Goal: Task Accomplishment & Management: Complete application form

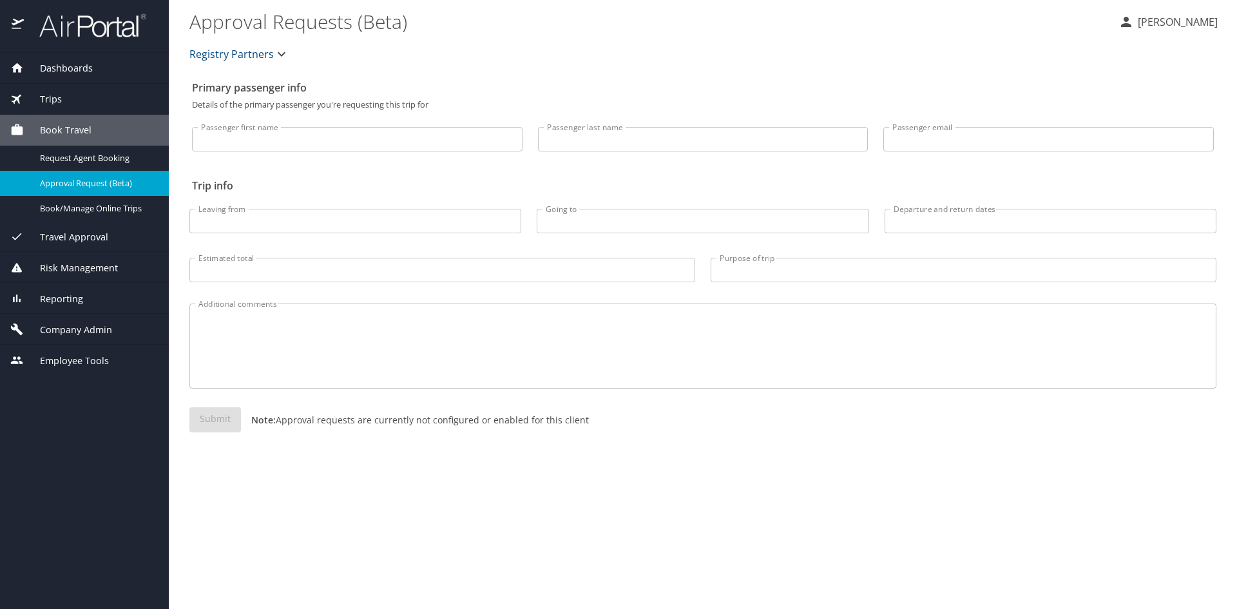
click at [68, 328] on span "Company Admin" at bounding box center [68, 330] width 88 height 14
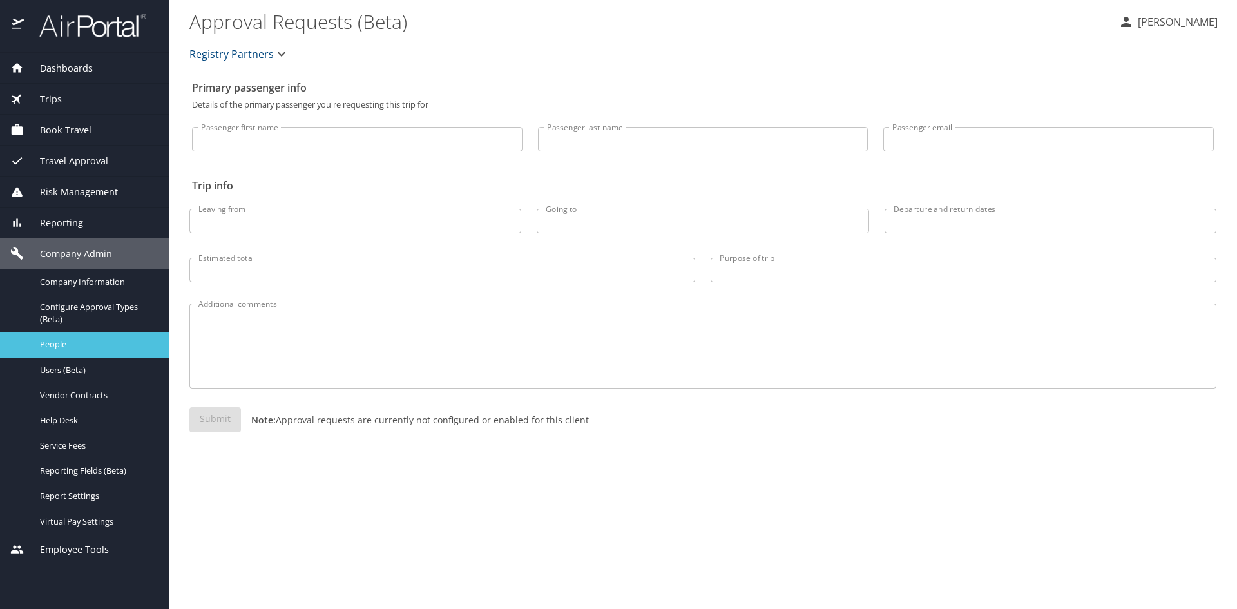
click at [63, 343] on span "People" at bounding box center [96, 344] width 113 height 12
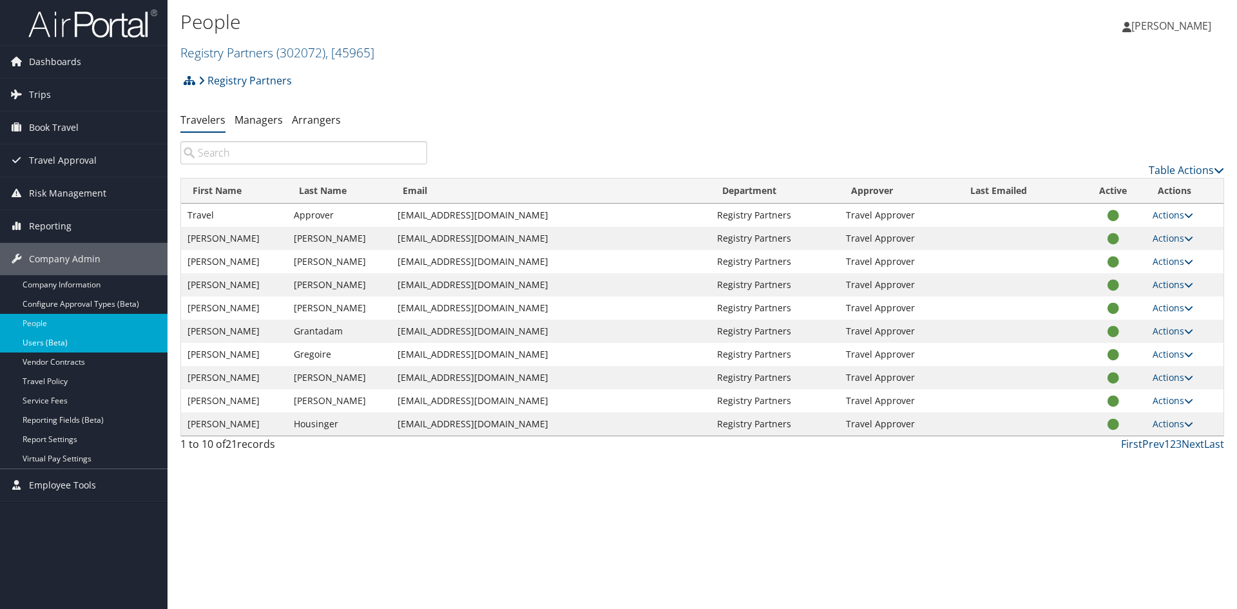
click at [50, 341] on link "Users (Beta)" at bounding box center [83, 342] width 167 height 19
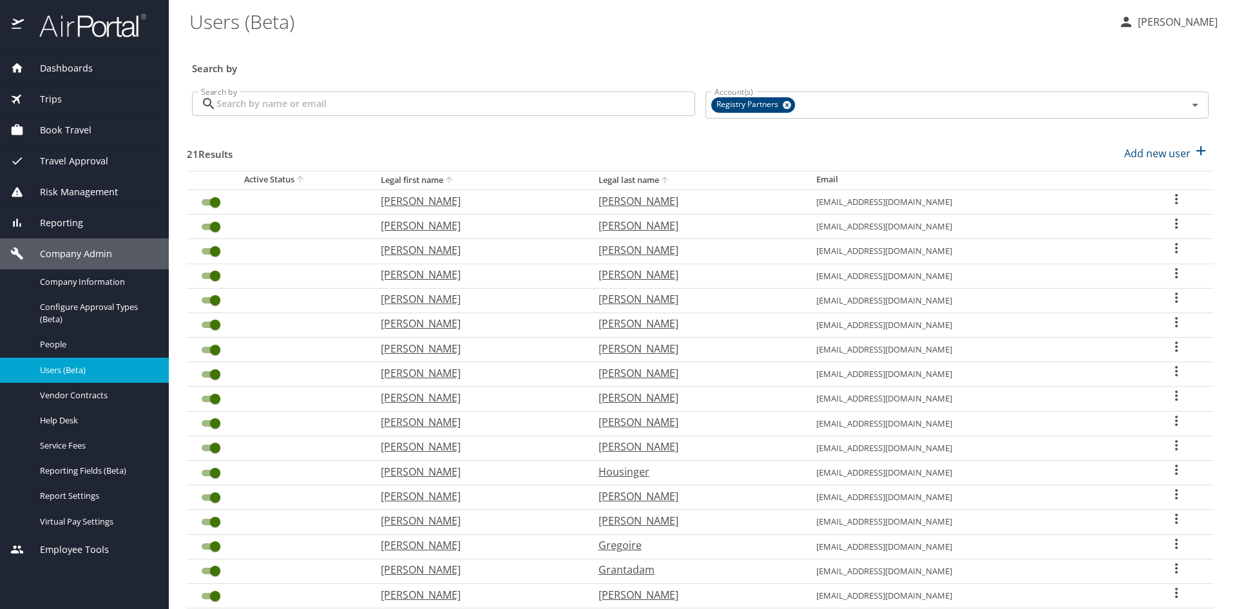
click at [588, 181] on th "Legal last name" at bounding box center [697, 180] width 218 height 19
click at [1134, 151] on p "Add new user" at bounding box center [1157, 153] width 66 height 15
select select "US"
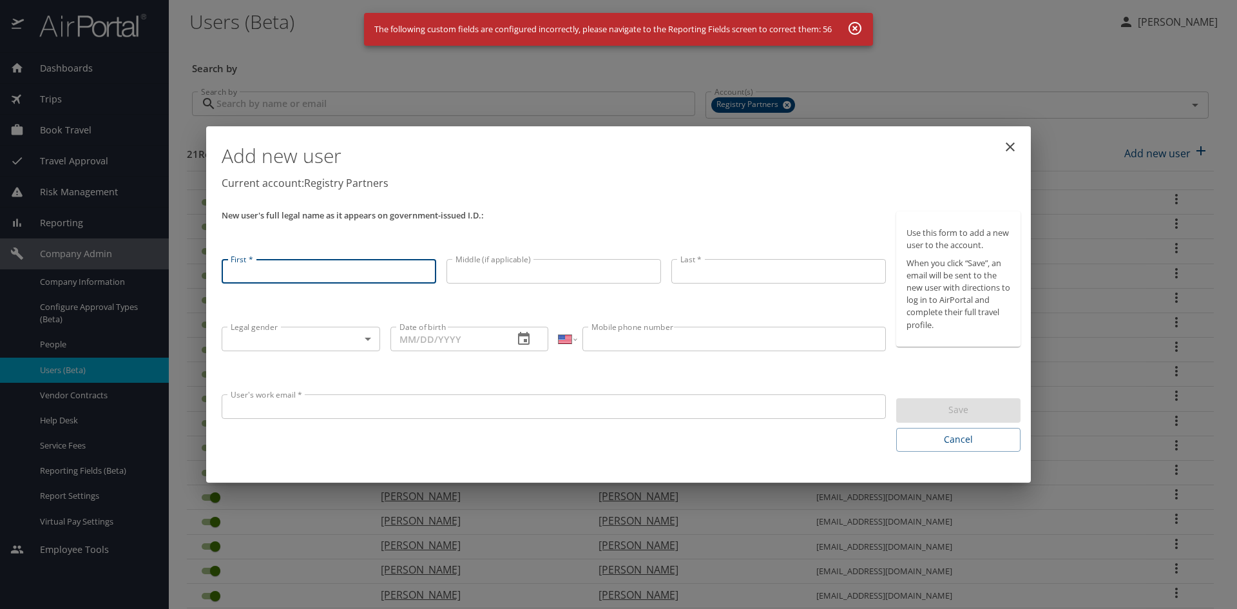
click at [860, 27] on icon "button" at bounding box center [854, 28] width 15 height 15
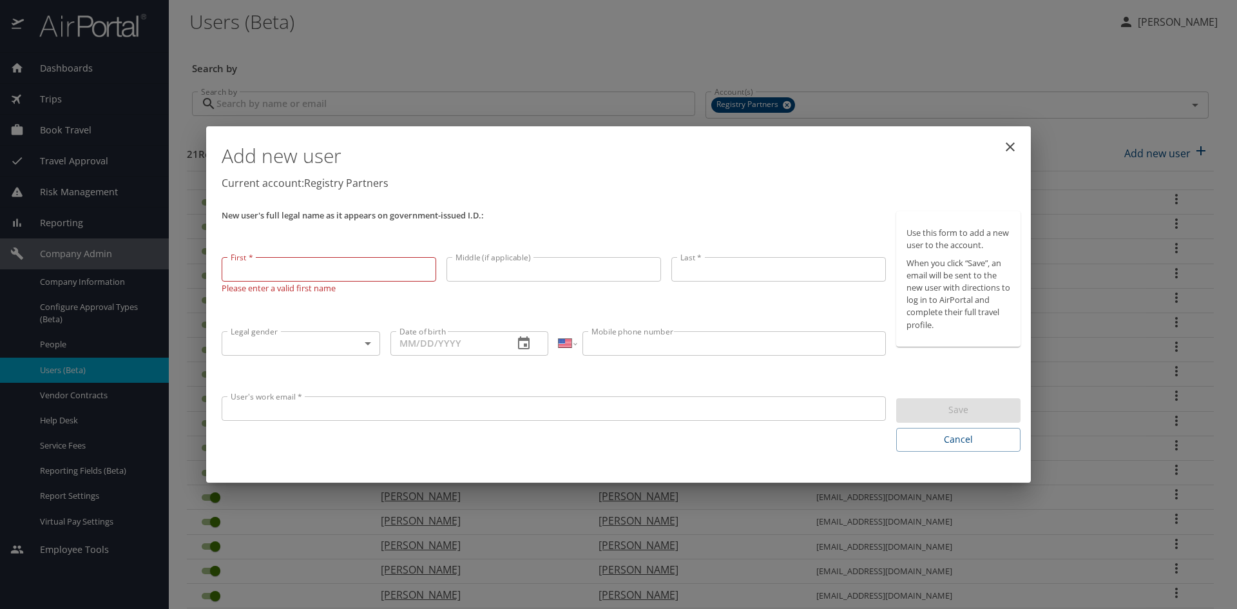
click at [249, 274] on input "First *" at bounding box center [329, 269] width 214 height 24
type input "Rebecca"
type input "White"
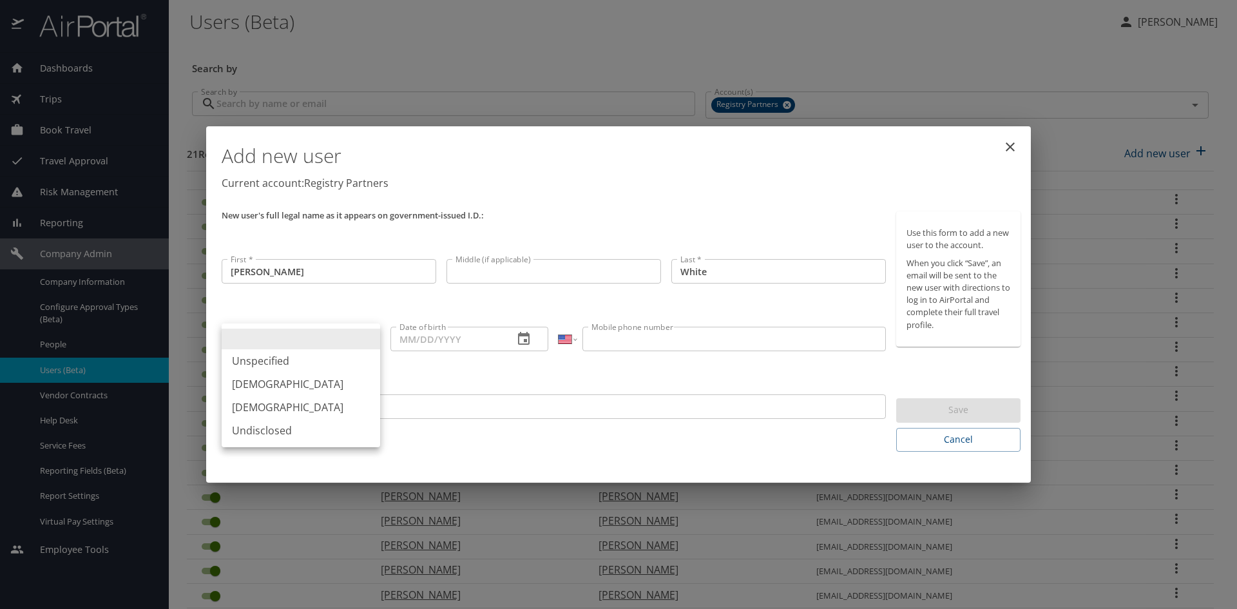
click at [365, 336] on body "Dashboards AirPortal 360™ Manager My Travel Dashboard Trips Airtinerary® Lookup…" at bounding box center [618, 304] width 1237 height 609
click at [321, 401] on li "Female" at bounding box center [301, 406] width 158 height 23
type input "Female"
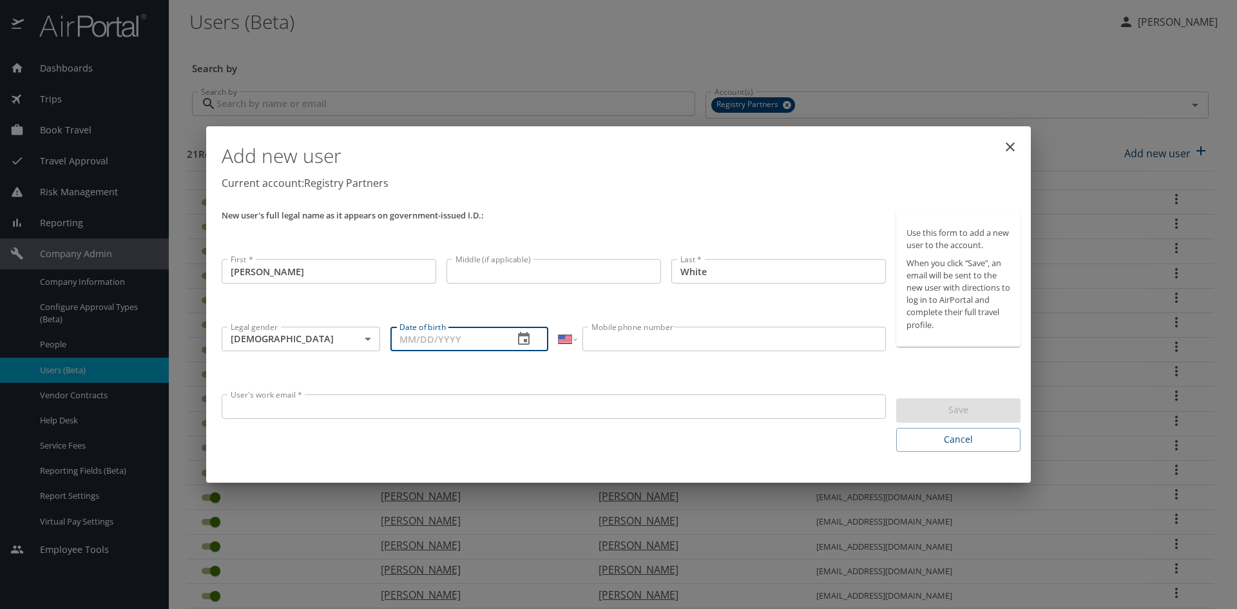
click at [449, 336] on input "Date of birth" at bounding box center [446, 339] width 113 height 24
click at [407, 337] on input "Date of birth" at bounding box center [446, 339] width 113 height 24
type input "05/11/1981"
click at [619, 343] on input "Mobile phone number" at bounding box center [733, 339] width 303 height 24
click at [631, 351] on input "Mobile phone number" at bounding box center [733, 339] width 303 height 24
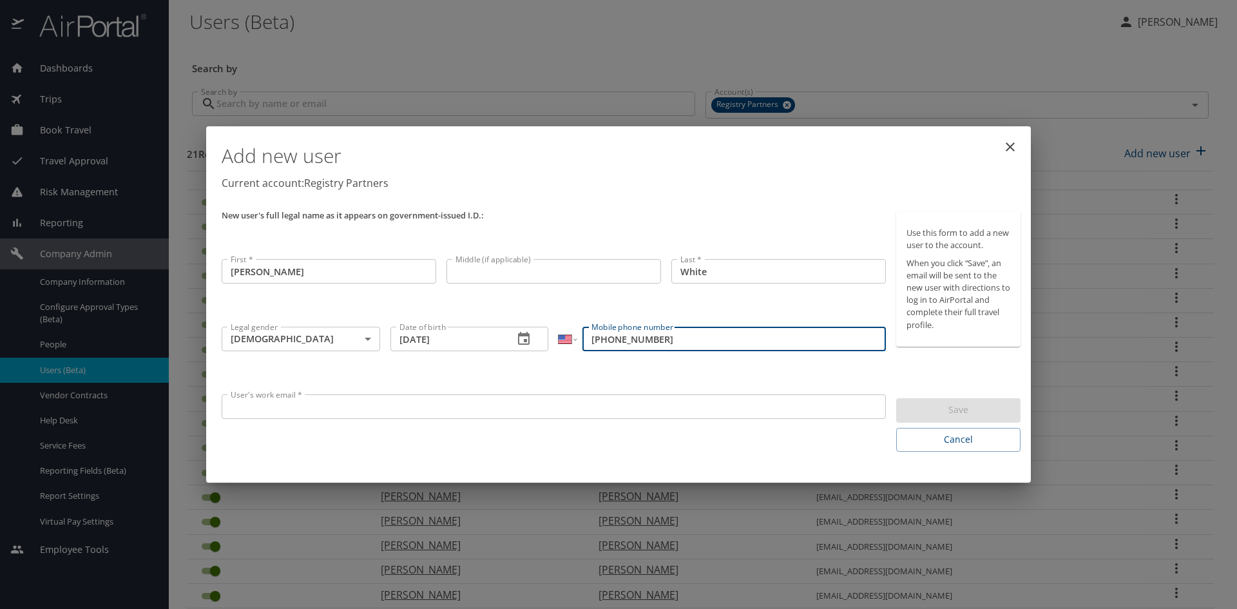
type input "(336) 290-4404"
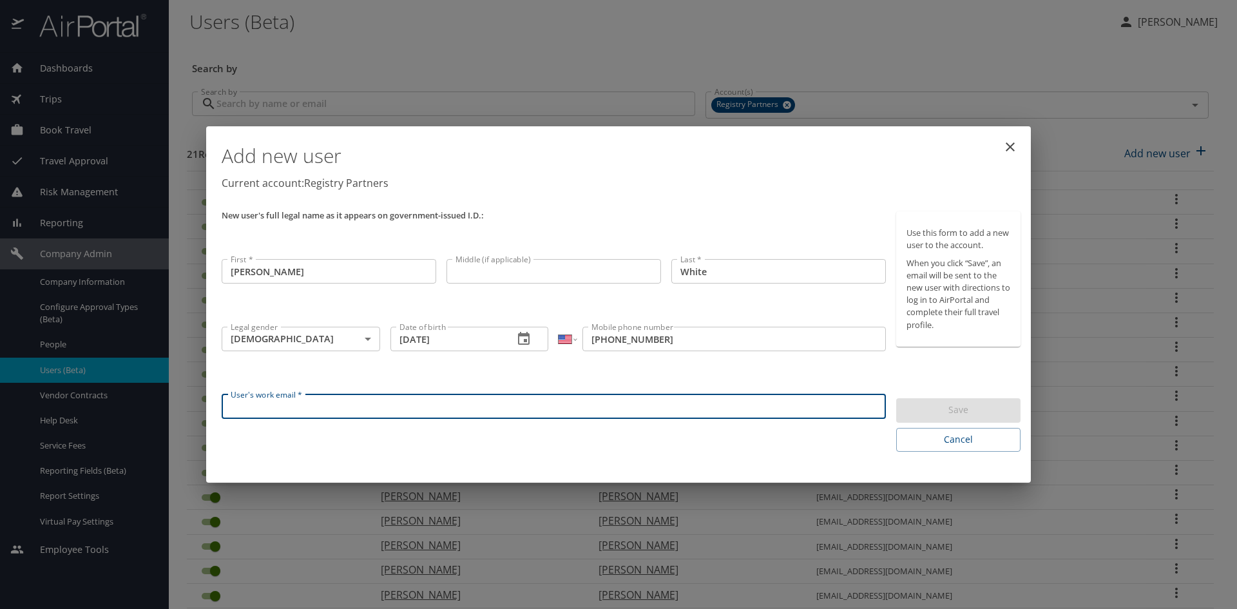
click at [306, 395] on input "User's work email *" at bounding box center [554, 406] width 664 height 24
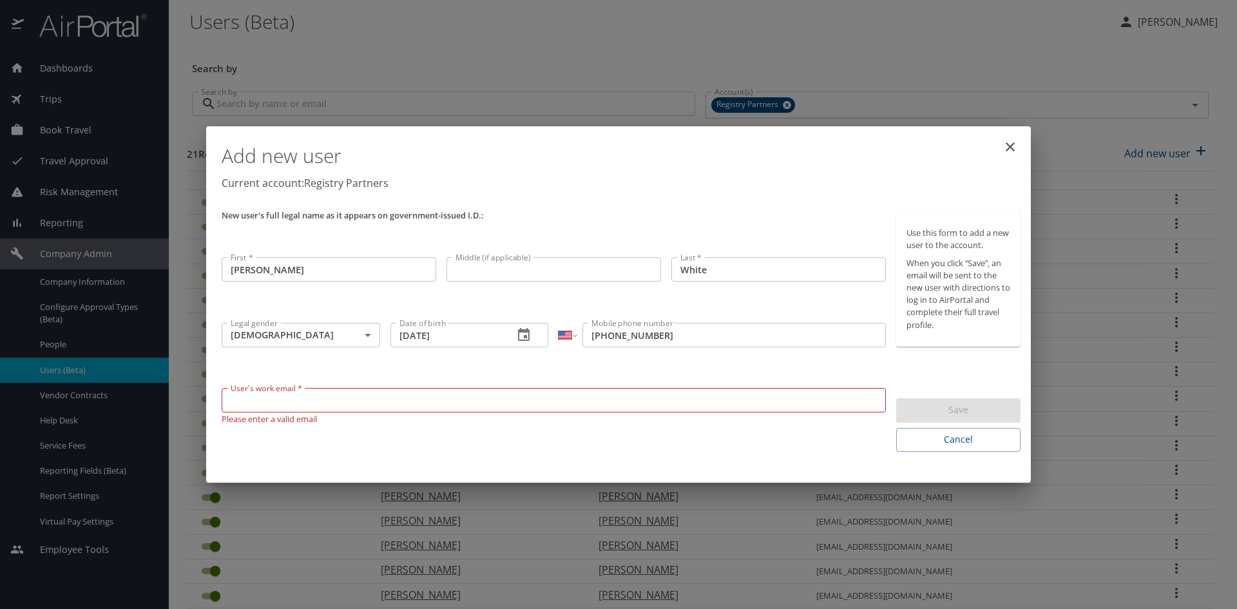
click at [257, 391] on input "User's work email *" at bounding box center [554, 400] width 664 height 24
paste input "rebeccawhite@registrypartners.com"
type input "rebeccawhite@registrypartners.com"
click at [961, 411] on div "Save" at bounding box center [958, 410] width 124 height 25
click at [433, 409] on input "rebeccawhite@registrypartners.com" at bounding box center [554, 406] width 664 height 24
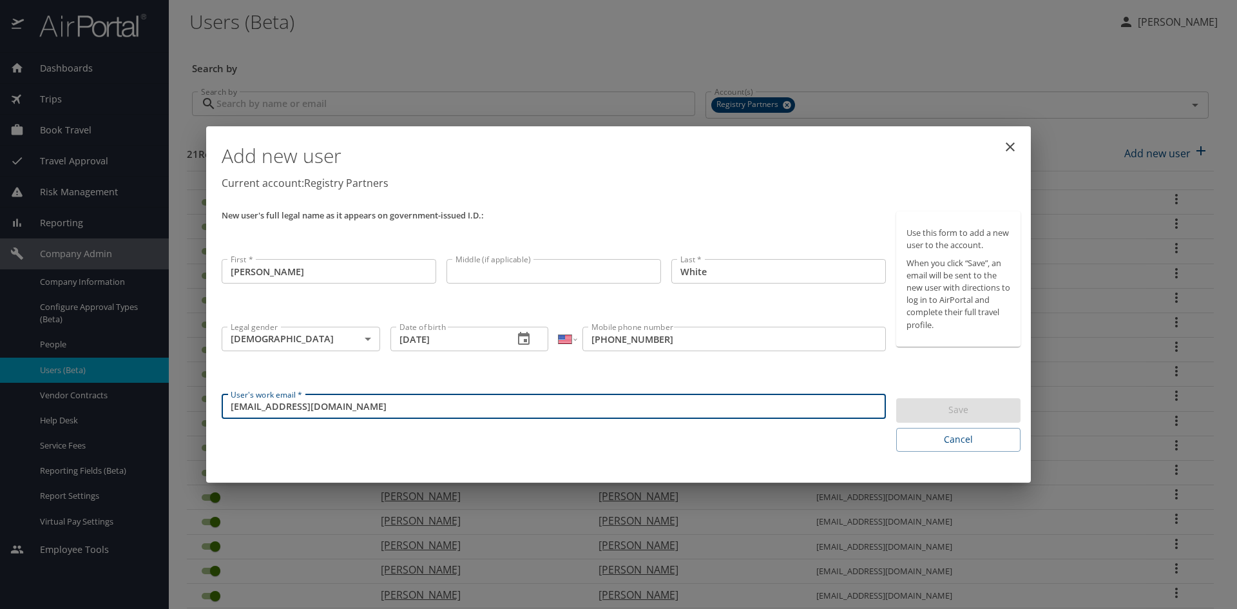
click at [929, 409] on div "Save" at bounding box center [958, 410] width 124 height 25
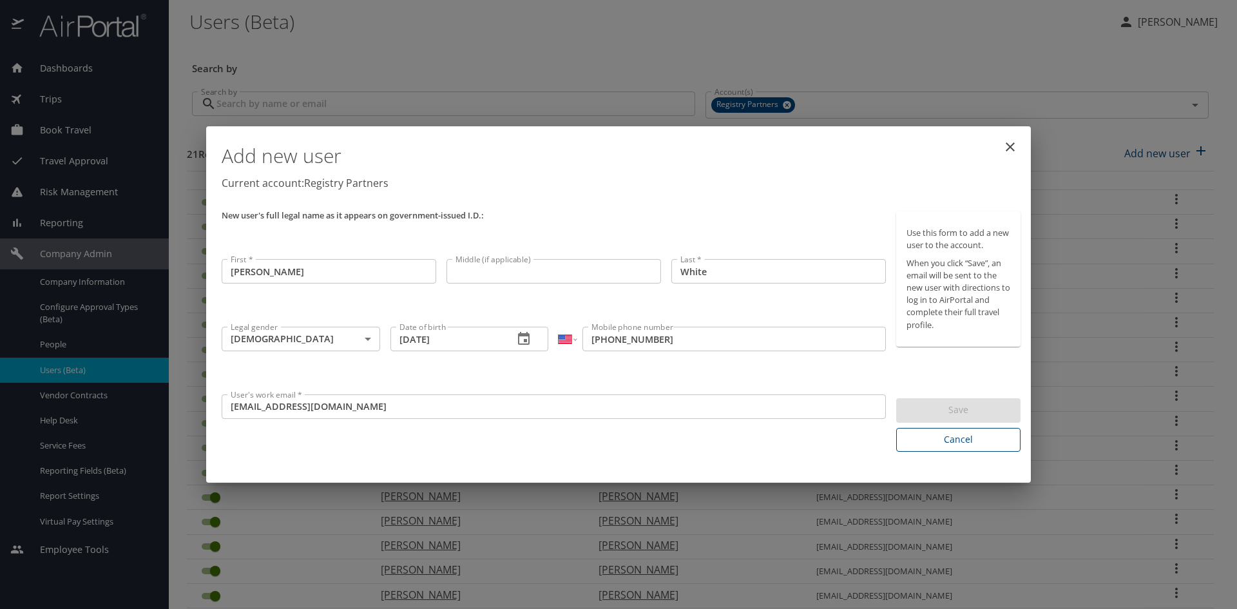
click at [970, 442] on span "Cancel" at bounding box center [958, 440] width 104 height 16
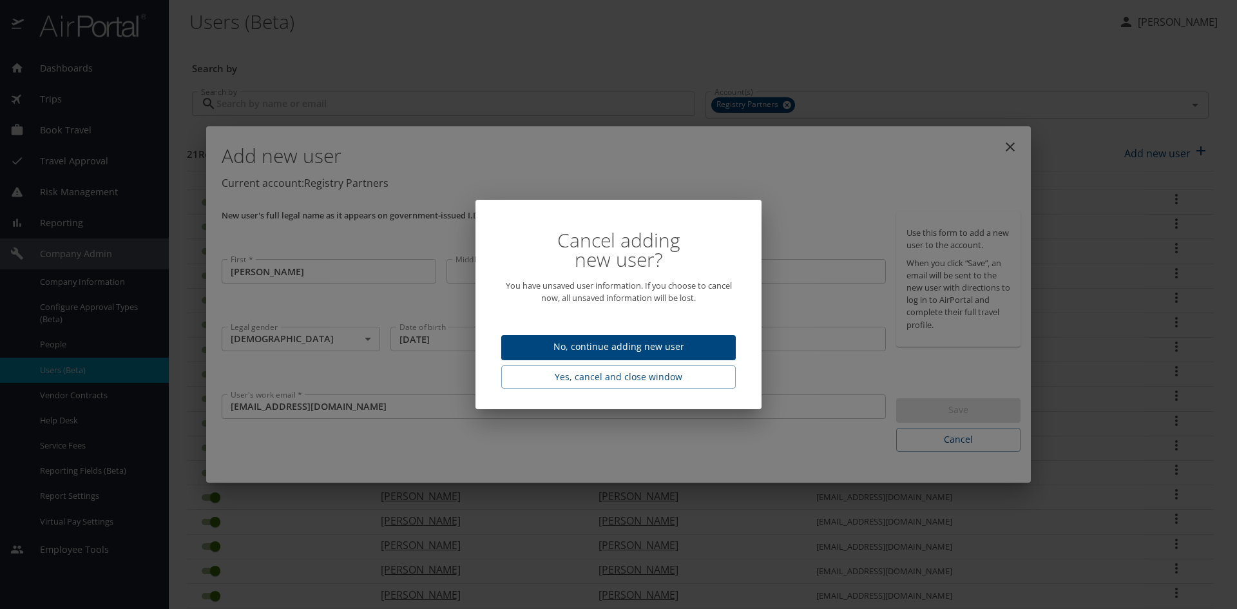
click at [605, 342] on span "No, continue adding new user" at bounding box center [618, 347] width 214 height 16
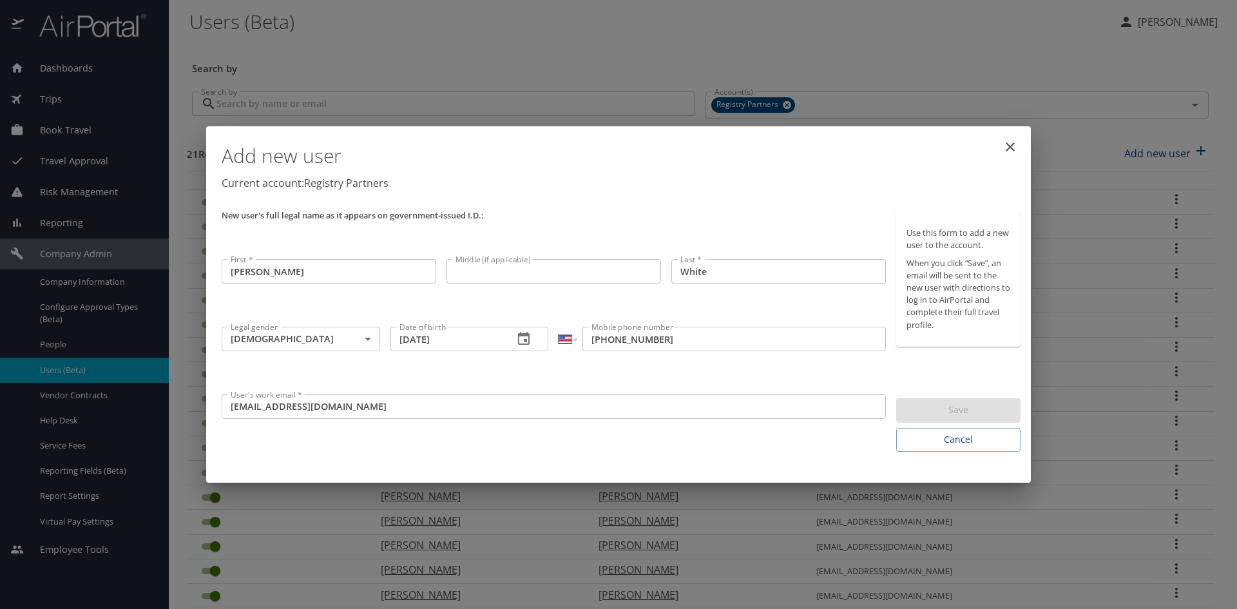
click at [954, 410] on div "Save" at bounding box center [958, 410] width 124 height 25
click at [938, 439] on span "Cancel" at bounding box center [958, 440] width 104 height 16
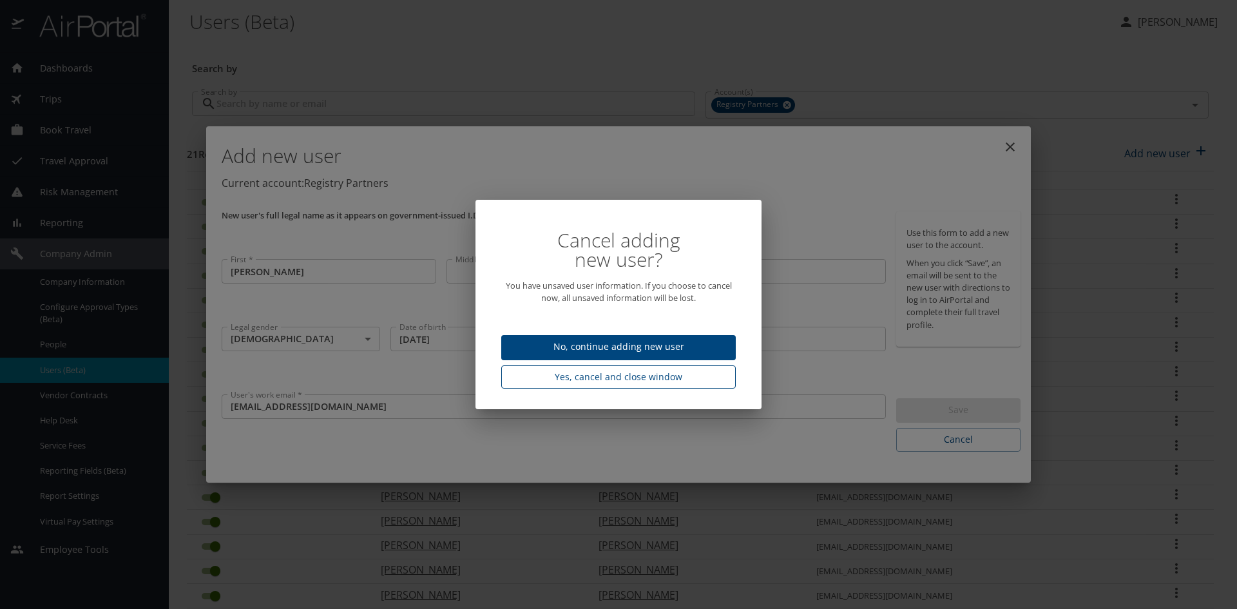
click at [650, 377] on span "Yes, cancel and close window" at bounding box center [618, 377] width 214 height 16
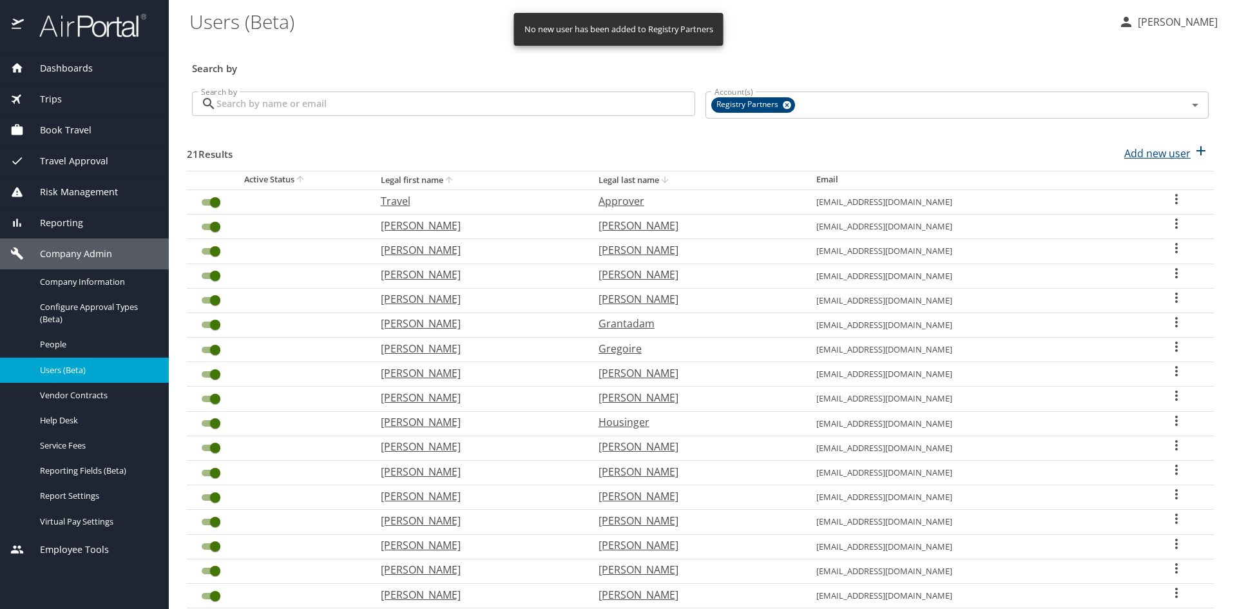
click at [1135, 157] on p "Add new user" at bounding box center [1157, 153] width 66 height 15
select select "US"
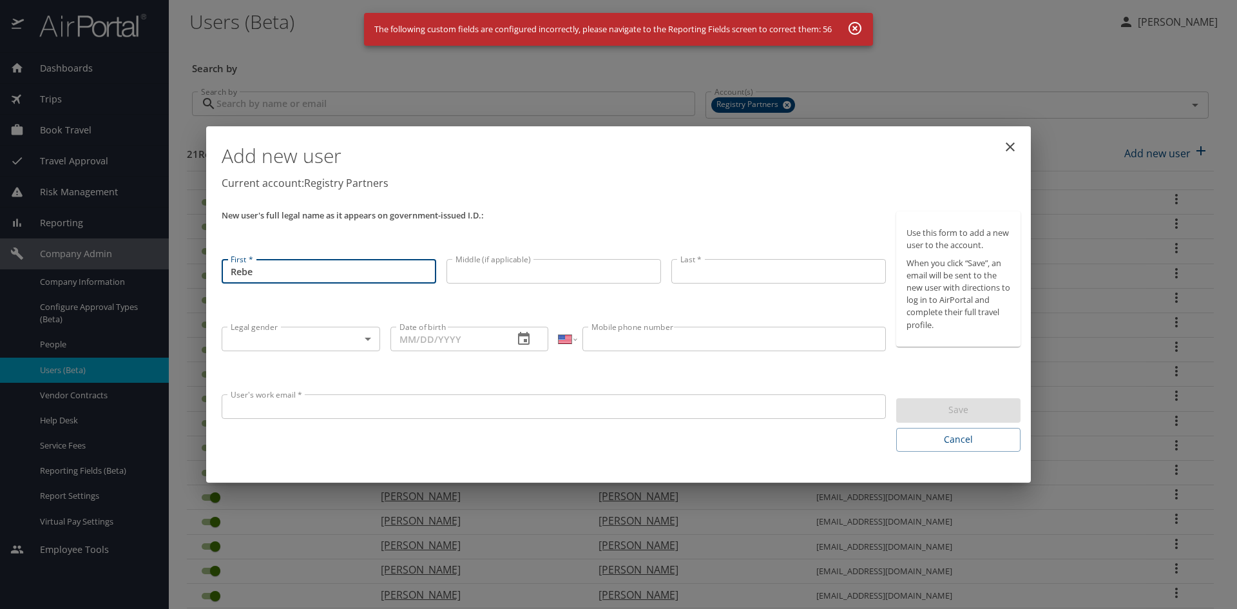
type input "Rebecca"
type input "White"
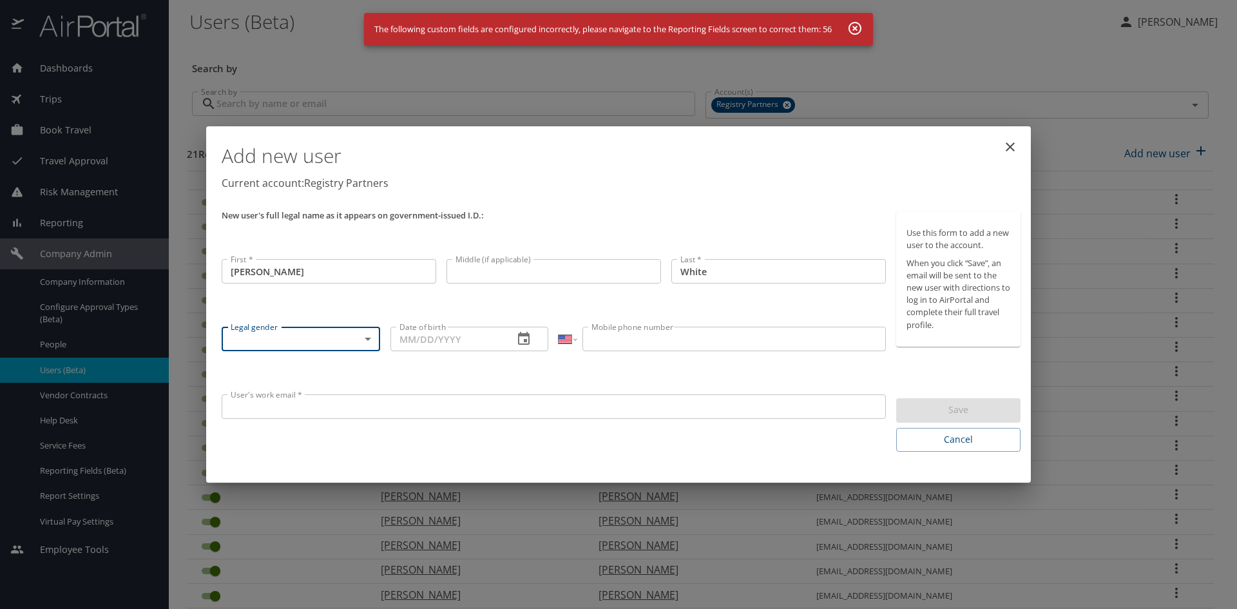
click at [374, 337] on body "Dashboards AirPortal 360™ Manager My Travel Dashboard Trips Airtinerary® Lookup…" at bounding box center [618, 304] width 1237 height 609
click at [334, 414] on li "Female" at bounding box center [301, 406] width 158 height 23
type input "Female"
click at [434, 336] on input "Date of birth" at bounding box center [446, 339] width 113 height 24
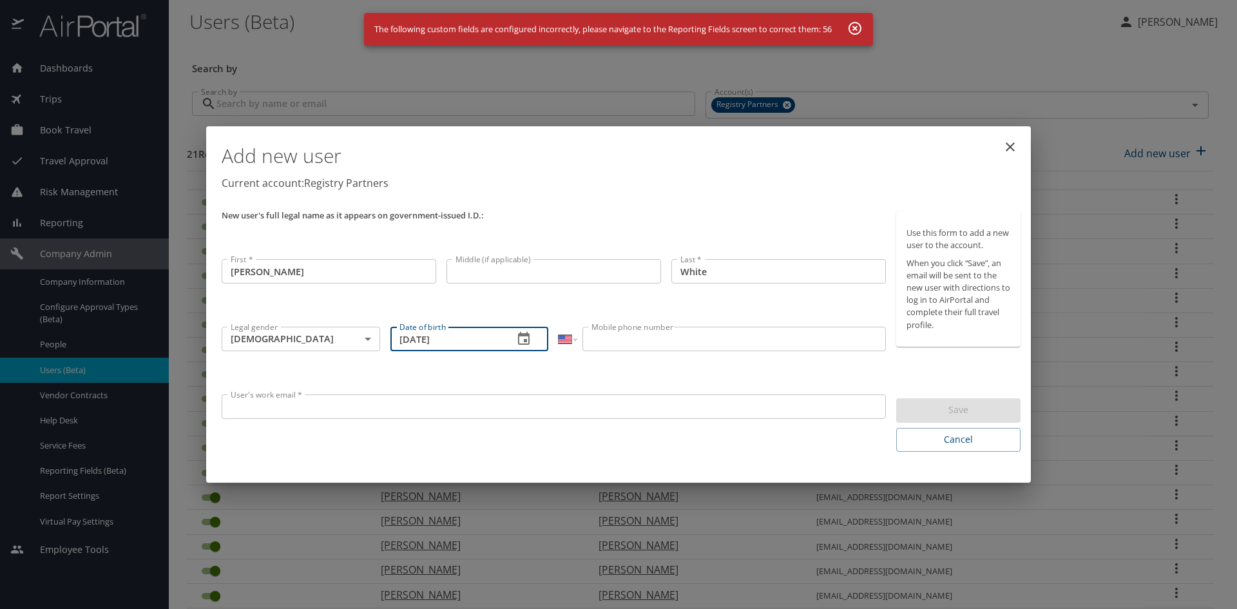
type input "05/11/1981"
click at [618, 332] on input "Mobile phone number" at bounding box center [733, 339] width 303 height 24
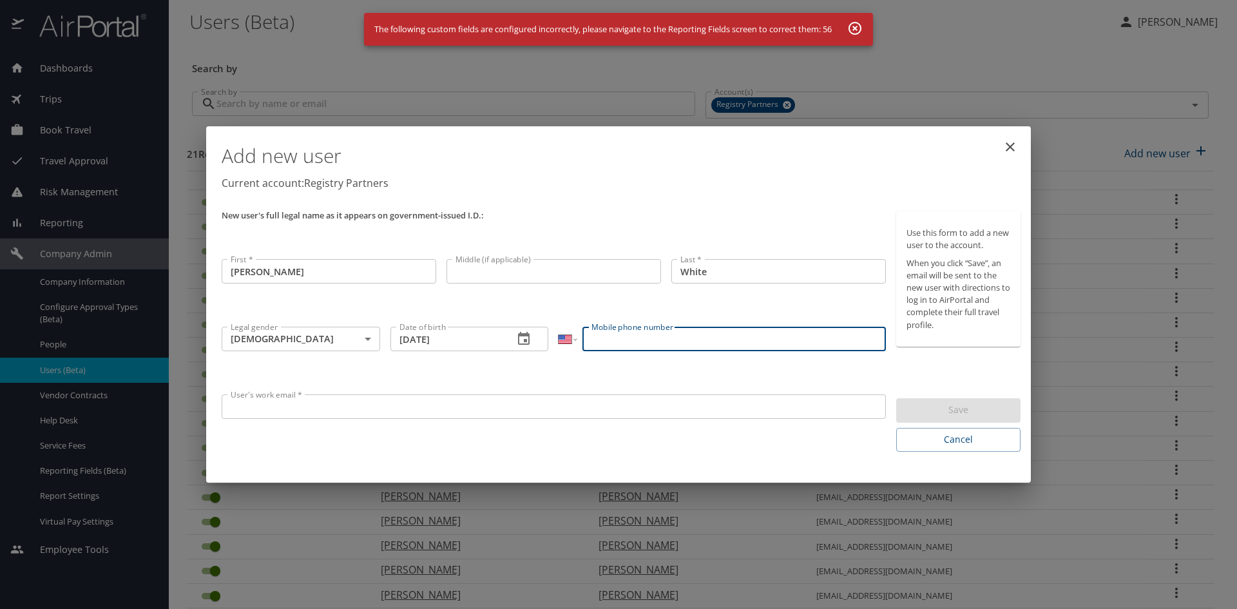
click at [530, 336] on icon "button" at bounding box center [523, 338] width 15 height 15
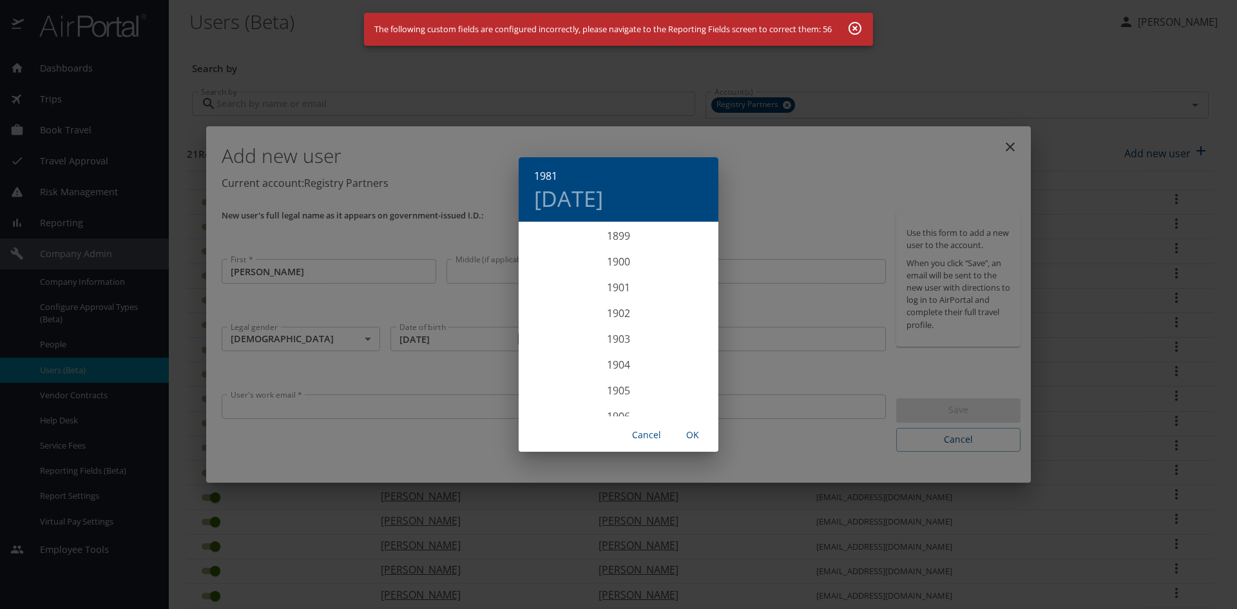
scroll to position [2035, 0]
click at [627, 321] on div "1981" at bounding box center [618, 320] width 200 height 26
click at [624, 300] on div "May" at bounding box center [618, 295] width 66 height 48
click at [566, 339] on p "11" at bounding box center [566, 336] width 9 height 8
click at [697, 433] on span "OK" at bounding box center [692, 435] width 31 height 16
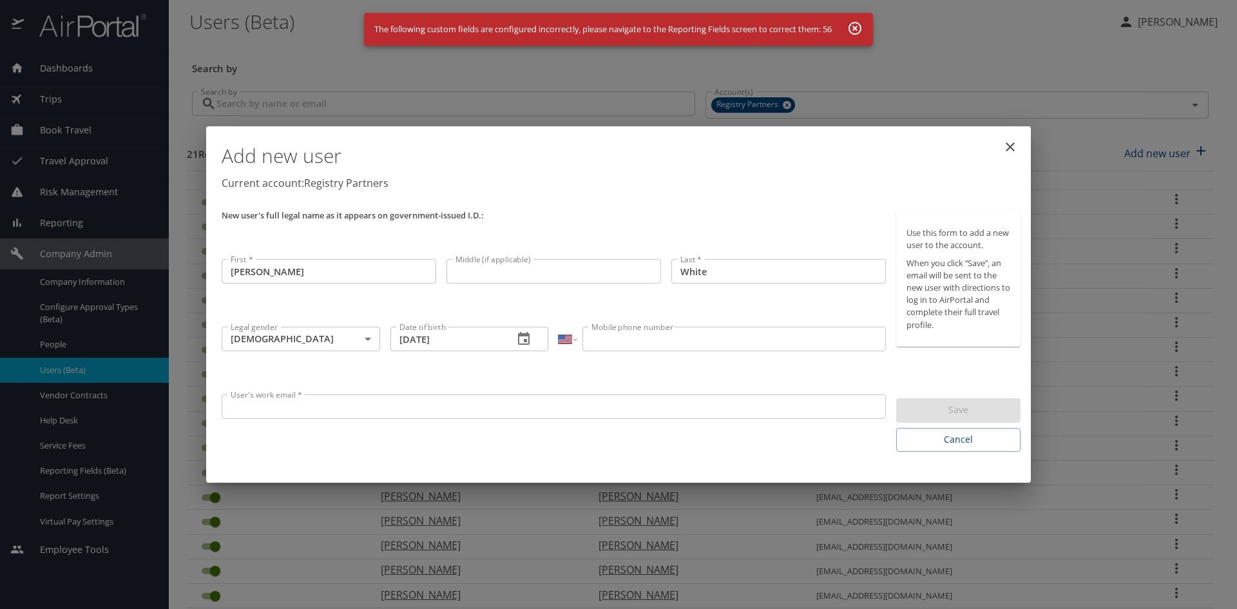
click at [611, 336] on input "Mobile phone number" at bounding box center [733, 339] width 303 height 24
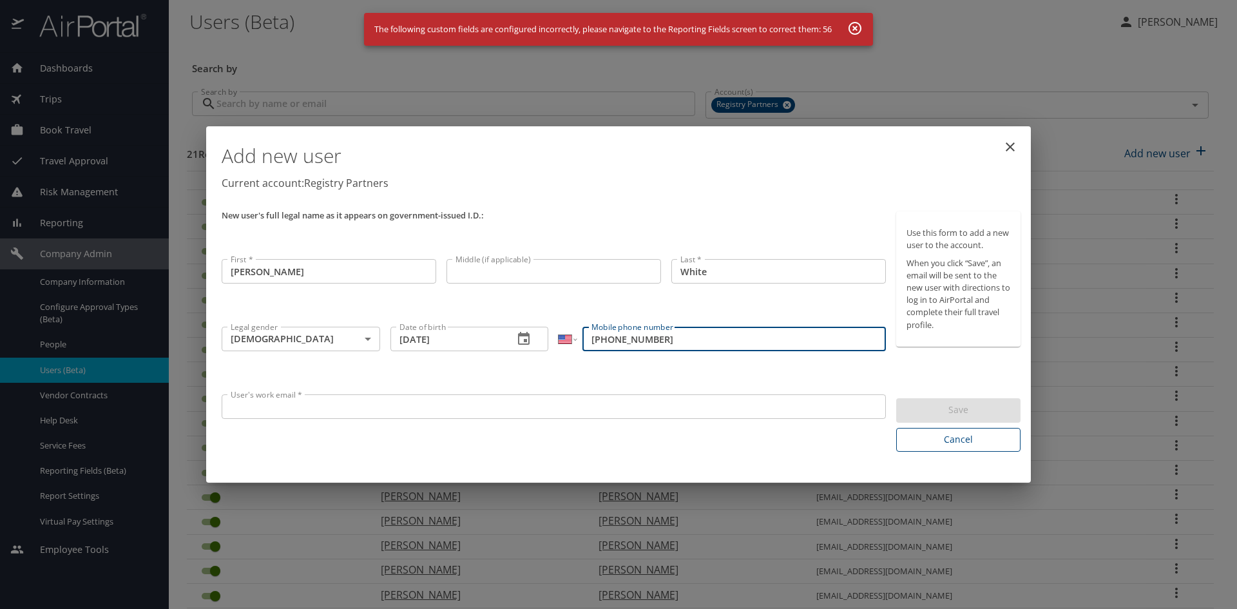
type input "(336) 290-4404"
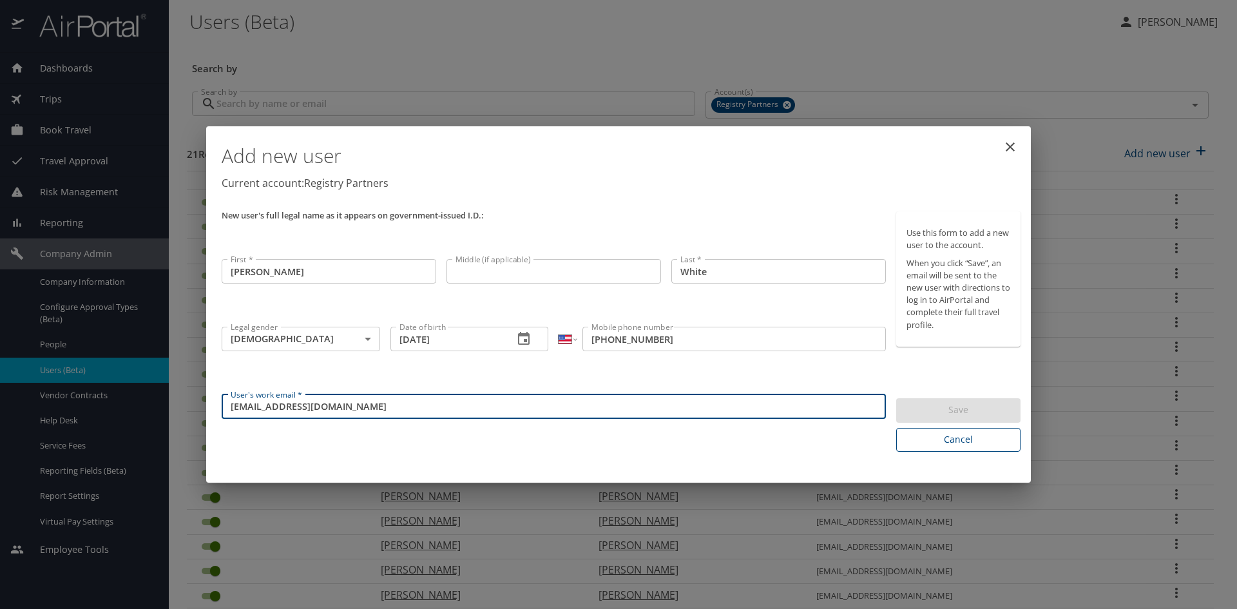
type input "rebeccawhite@registrypartners.com"
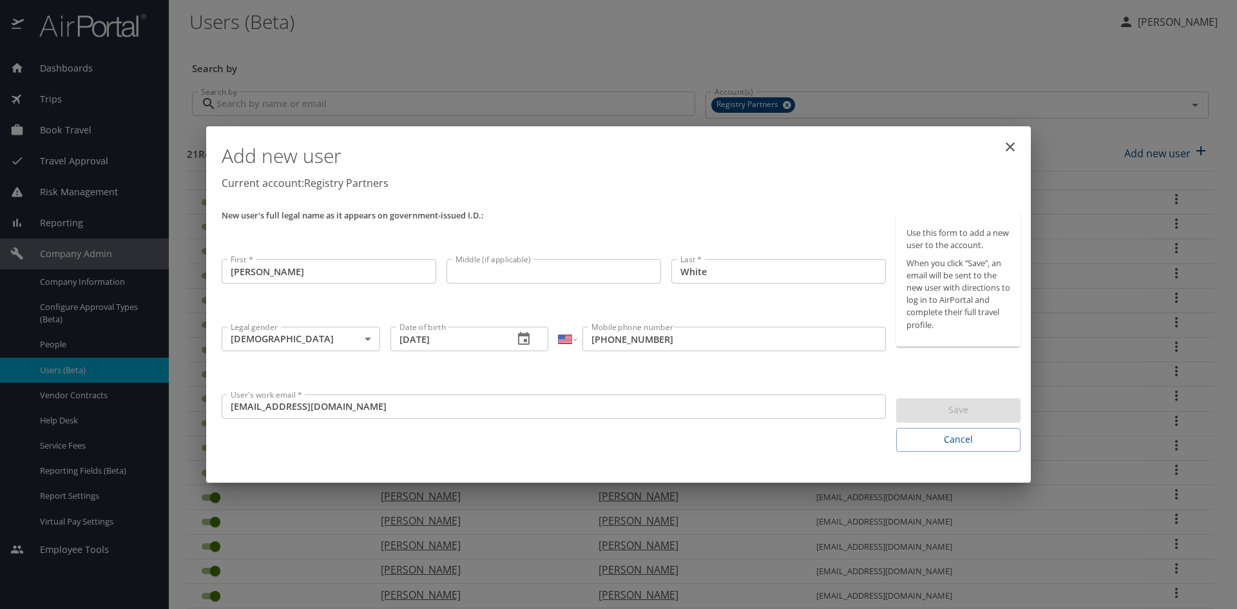
click at [951, 413] on div "Save" at bounding box center [958, 410] width 124 height 25
click at [1014, 144] on icon "close" at bounding box center [1009, 146] width 15 height 15
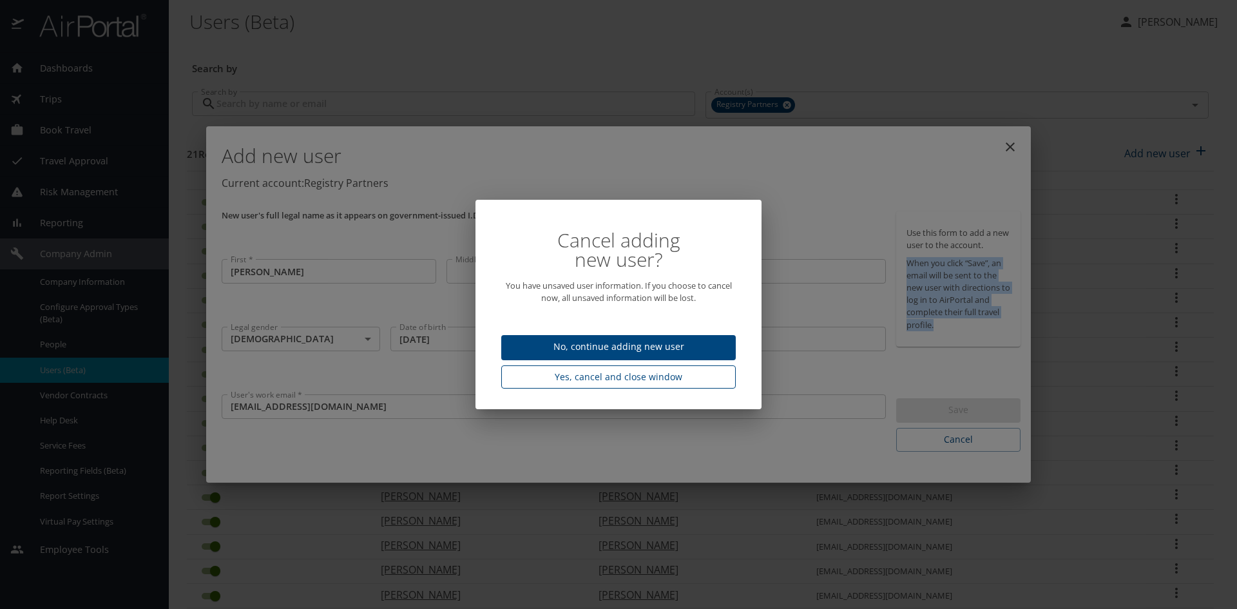
click at [650, 379] on span "Yes, cancel and close window" at bounding box center [618, 377] width 214 height 16
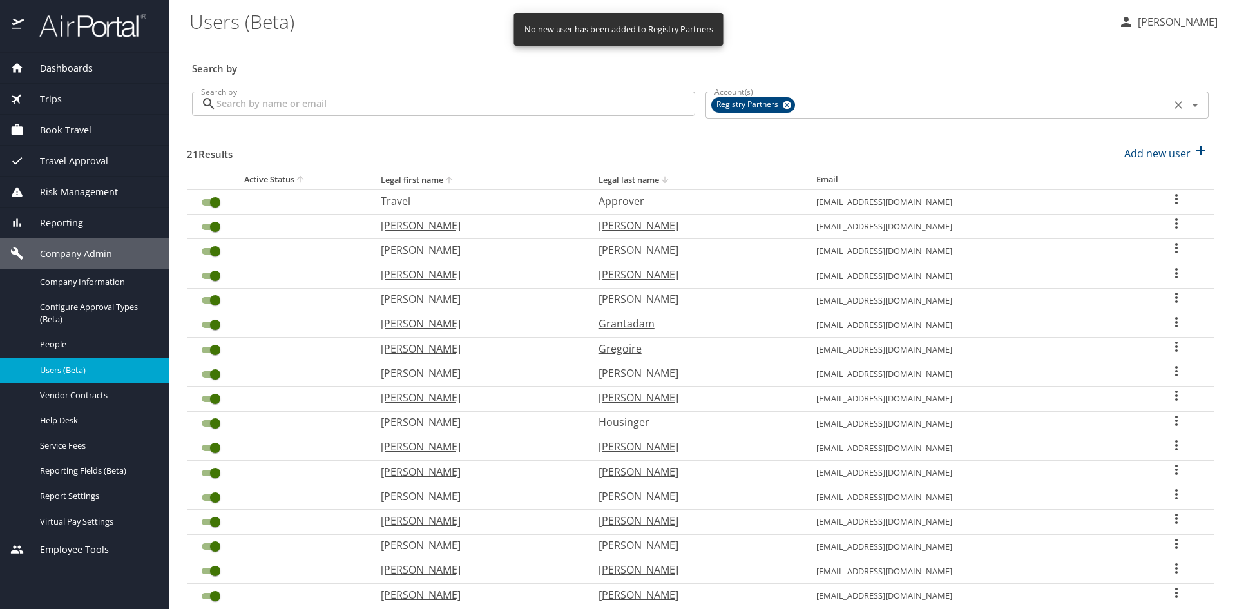
click at [783, 103] on icon at bounding box center [787, 105] width 8 height 8
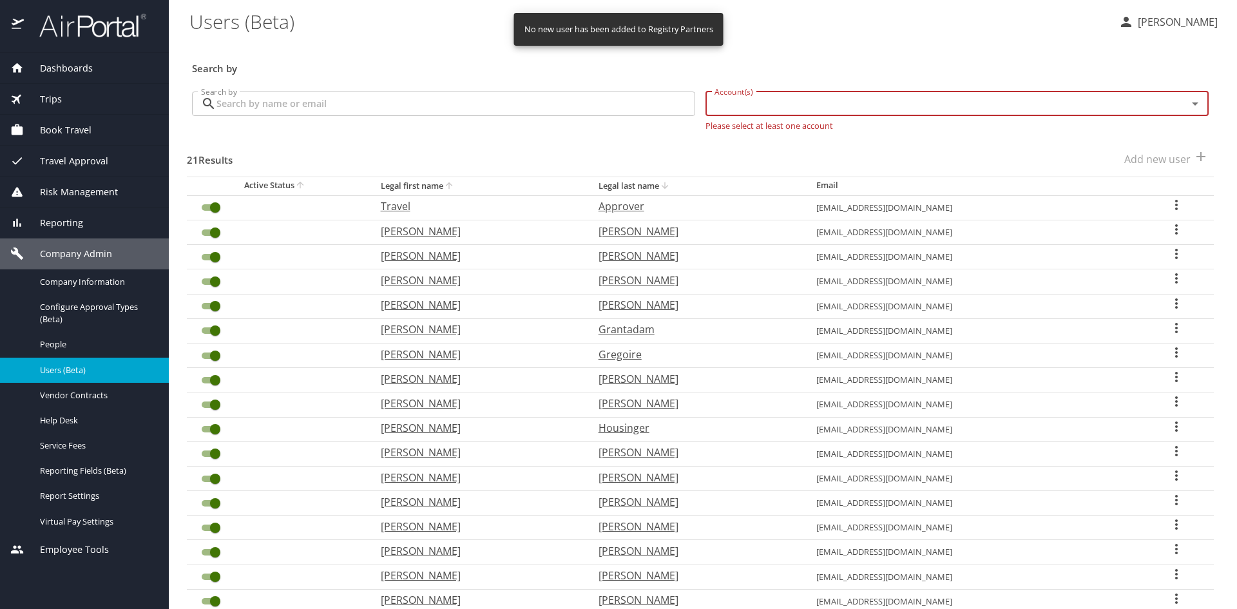
click at [70, 375] on span "Users (Beta)" at bounding box center [96, 370] width 113 height 12
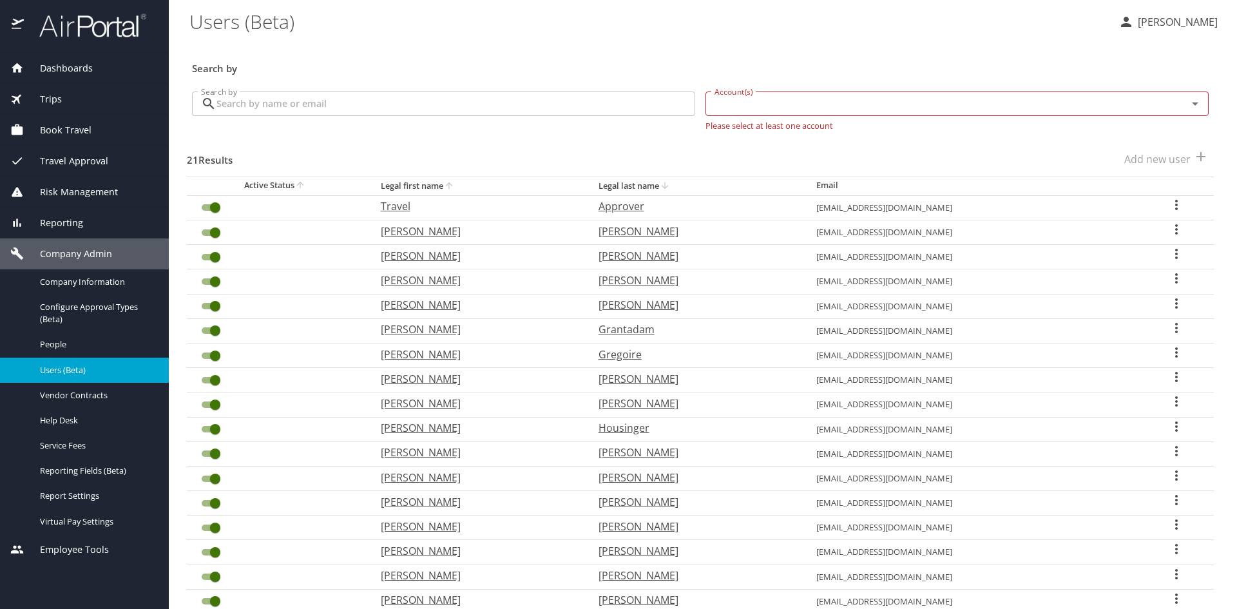
click at [73, 57] on div "Dashboards" at bounding box center [84, 68] width 169 height 31
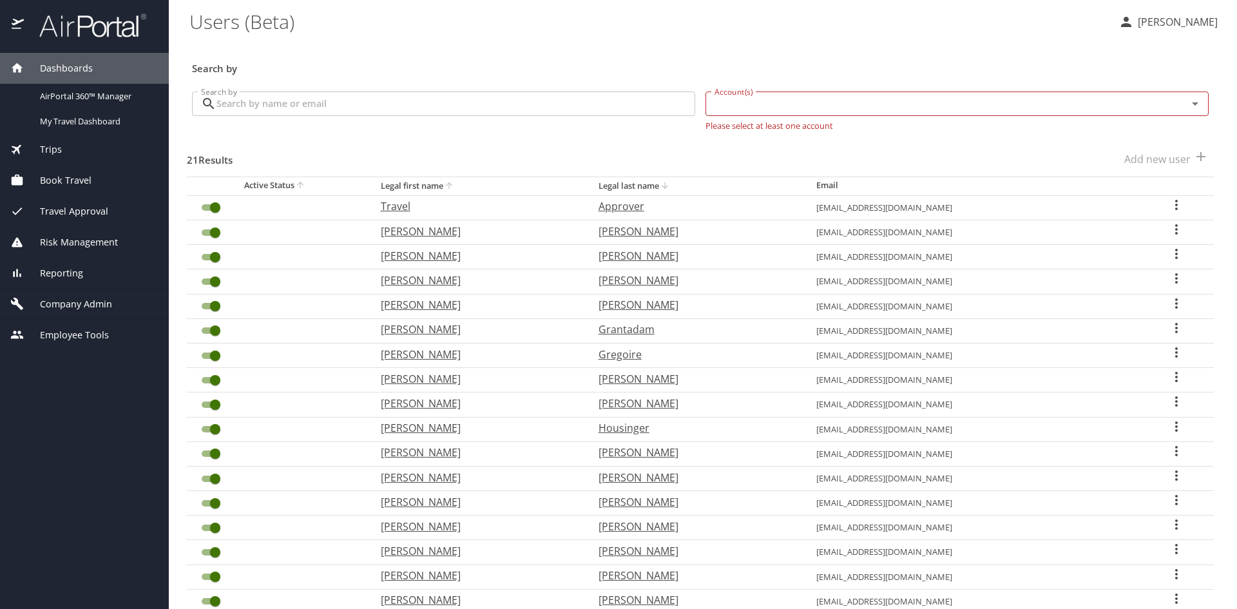
click at [61, 183] on span "Book Travel" at bounding box center [58, 180] width 68 height 14
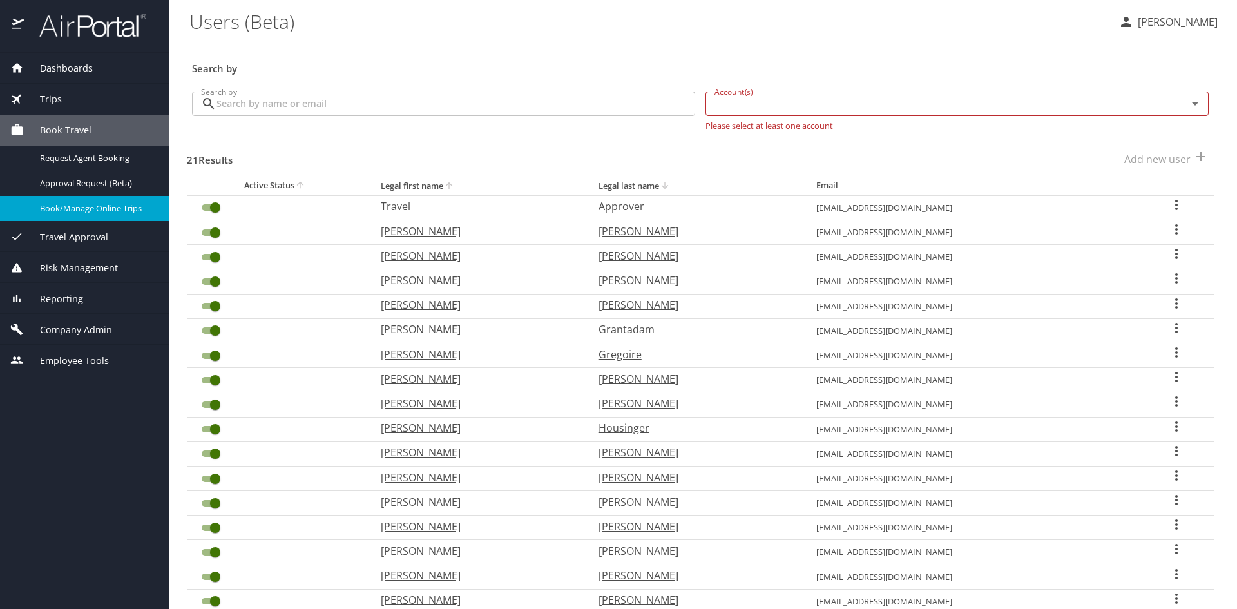
click at [63, 213] on span "Book/Manage Online Trips" at bounding box center [96, 208] width 113 height 12
